Goal: Information Seeking & Learning: Learn about a topic

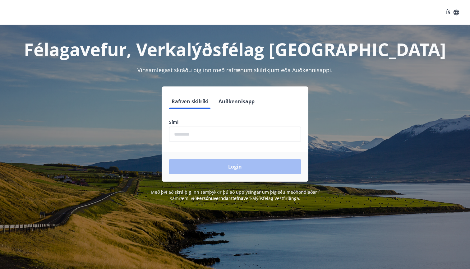
click at [230, 139] on input "phone" at bounding box center [235, 134] width 132 height 15
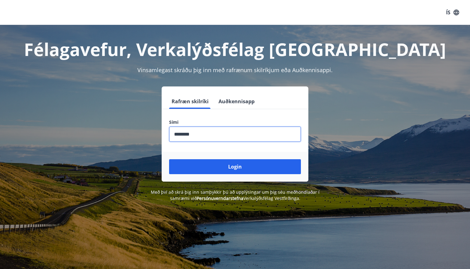
type input "********"
click at [235, 167] on button "Login" at bounding box center [235, 166] width 132 height 15
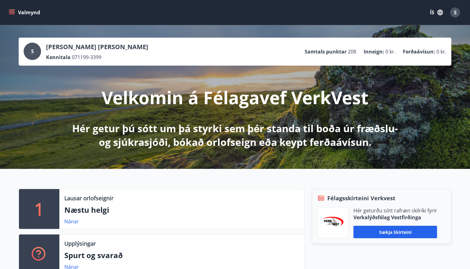
click at [13, 11] on icon "menu" at bounding box center [12, 11] width 6 height 1
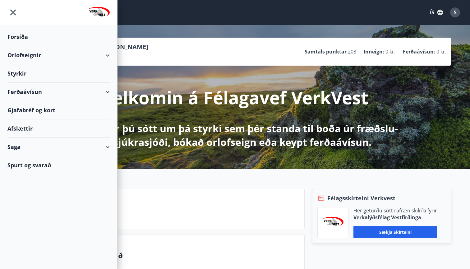
click at [42, 110] on div "Gjafabréf og kort" at bounding box center [58, 110] width 102 height 18
click at [35, 125] on div "Afslættir" at bounding box center [58, 128] width 102 height 18
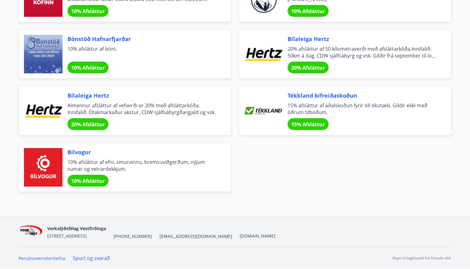
scroll to position [2038, 0]
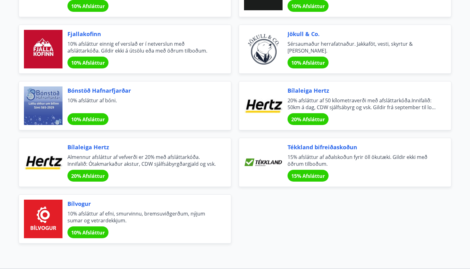
click at [95, 175] on span "20% Afsláttur" at bounding box center [88, 176] width 34 height 7
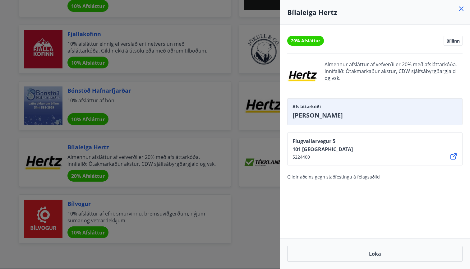
click at [239, 121] on div at bounding box center [235, 134] width 470 height 269
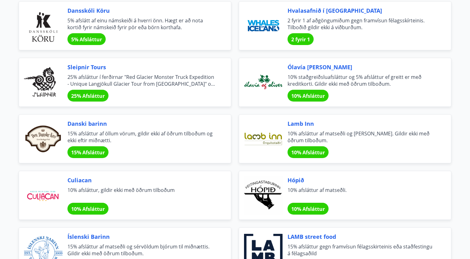
scroll to position [357, 0]
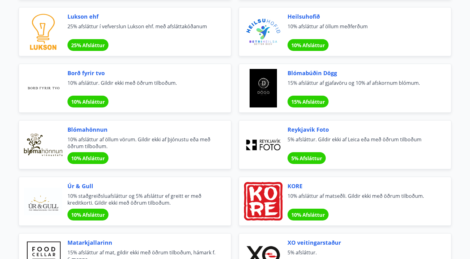
click at [279, 156] on div at bounding box center [263, 145] width 39 height 39
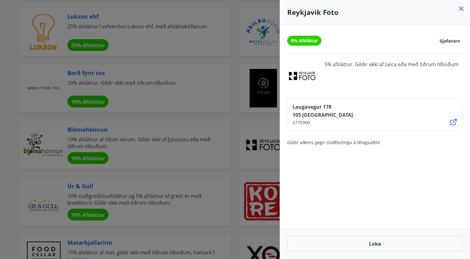
click at [266, 122] on div at bounding box center [235, 129] width 470 height 259
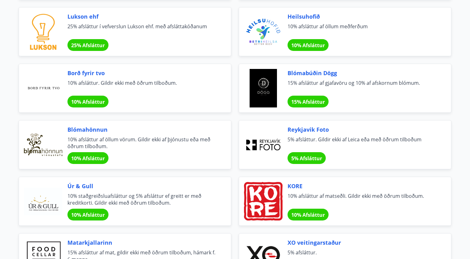
click at [313, 156] on span "5% Afsláttur" at bounding box center [306, 158] width 31 height 7
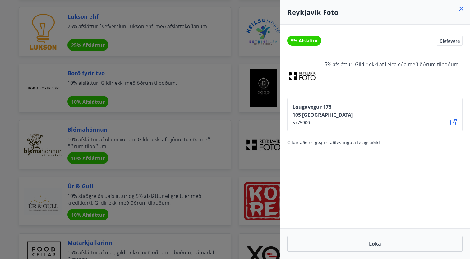
click at [462, 8] on icon at bounding box center [461, 8] width 1 height 1
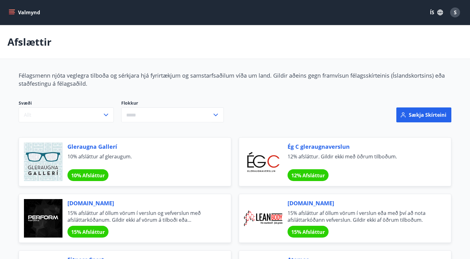
scroll to position [0, 0]
